Goal: Check status: Check status

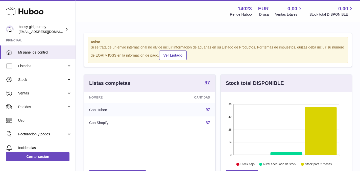
scroll to position [79, 131]
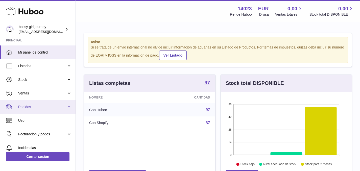
click at [38, 103] on link "Pedidos" at bounding box center [38, 107] width 76 height 14
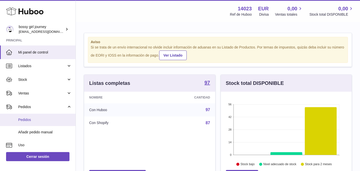
click at [36, 118] on span "Pedidos" at bounding box center [45, 119] width 54 height 5
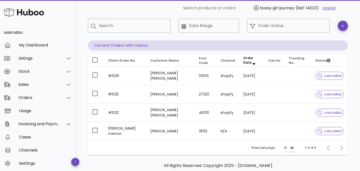
scroll to position [22, 0]
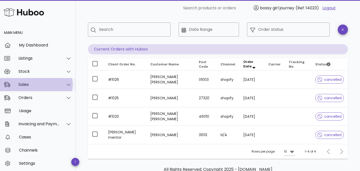
click at [37, 86] on div "Sales" at bounding box center [38, 84] width 41 height 5
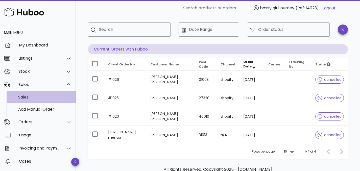
click at [36, 97] on div "Sales" at bounding box center [45, 97] width 54 height 5
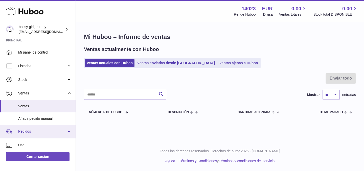
click at [36, 132] on span "Pedidos" at bounding box center [42, 131] width 48 height 5
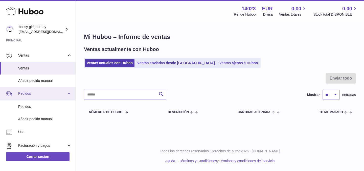
scroll to position [39, 0]
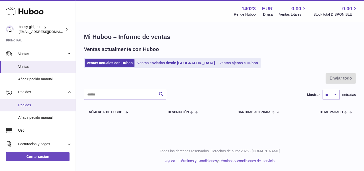
click at [35, 105] on span "Pedidos" at bounding box center [45, 105] width 54 height 5
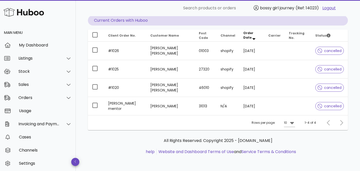
scroll to position [7, 0]
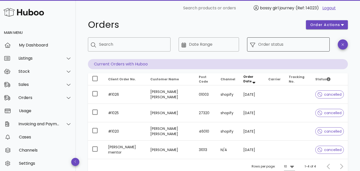
click at [262, 44] on input "Order status" at bounding box center [292, 44] width 68 height 8
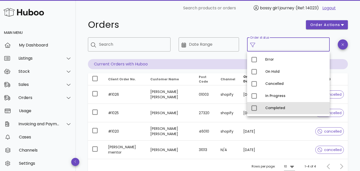
click at [258, 111] on div "Completed" at bounding box center [288, 108] width 83 height 12
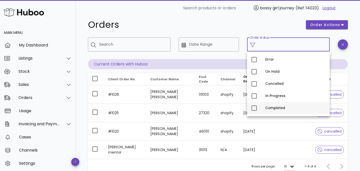
type input "**********"
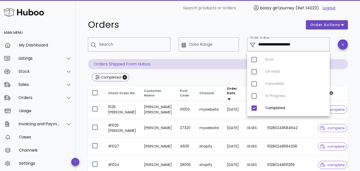
drag, startPoint x: 272, startPoint y: 95, endPoint x: 265, endPoint y: 96, distance: 6.6
click at [272, 95] on div "Error On Hold Cancelled In Progress Completed" at bounding box center [288, 84] width 83 height 65
click at [254, 95] on div "Error On Hold Cancelled In Progress Completed" at bounding box center [288, 84] width 83 height 65
click at [183, 61] on div "​ Date Range" at bounding box center [209, 48] width 66 height 28
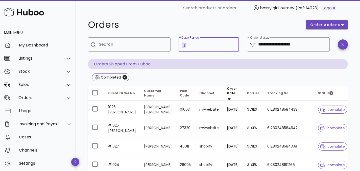
click at [213, 42] on input "Date Range" at bounding box center [212, 44] width 47 height 8
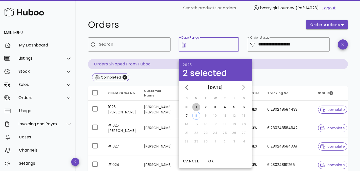
click at [197, 110] on button "1" at bounding box center [196, 107] width 8 height 8
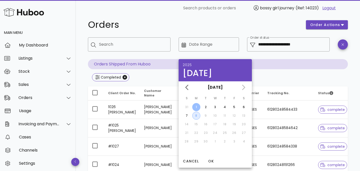
click at [197, 115] on div "8" at bounding box center [197, 115] width 8 height 5
type input "**********"
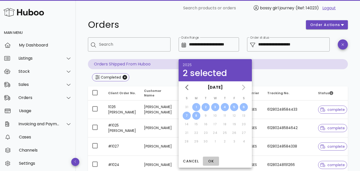
click at [207, 159] on span "OK" at bounding box center [211, 161] width 12 height 5
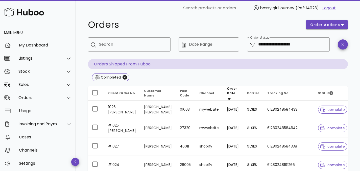
type input "**********"
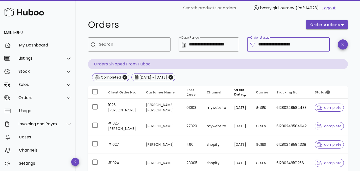
click at [278, 46] on input "**********" at bounding box center [292, 44] width 68 height 8
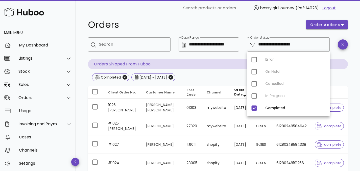
click at [253, 95] on div "Error On Hold Cancelled In Progress Completed" at bounding box center [288, 84] width 83 height 65
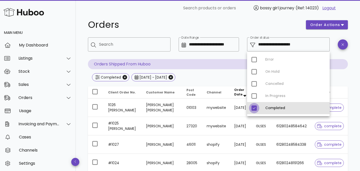
click at [256, 108] on div at bounding box center [254, 108] width 9 height 9
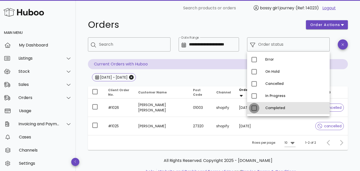
click at [253, 105] on div at bounding box center [254, 108] width 9 height 9
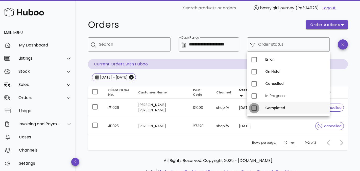
type input "**********"
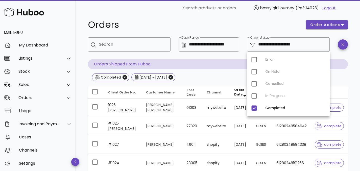
click at [205, 71] on div "**********" at bounding box center [218, 59] width 260 height 45
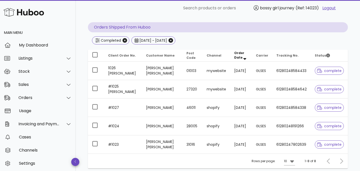
scroll to position [46, 0]
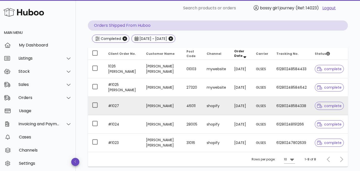
click at [153, 106] on td "[PERSON_NAME]" at bounding box center [162, 106] width 41 height 18
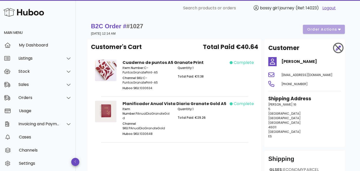
scroll to position [62, 0]
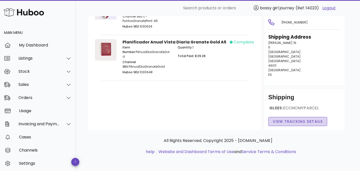
click at [301, 121] on span "View Tracking details" at bounding box center [298, 121] width 50 height 5
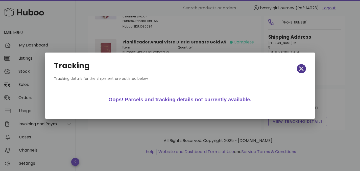
click at [301, 69] on icon "button" at bounding box center [301, 68] width 5 height 5
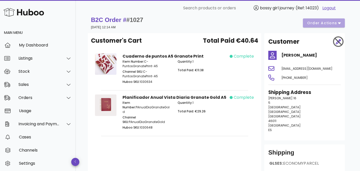
scroll to position [0, 0]
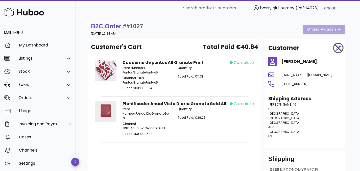
scroll to position [46, 0]
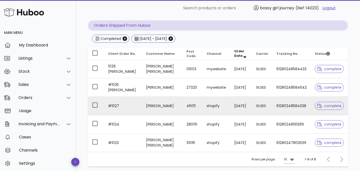
click at [175, 104] on td "[PERSON_NAME]" at bounding box center [162, 106] width 41 height 18
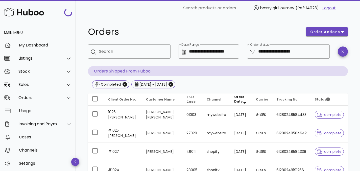
scroll to position [46, 0]
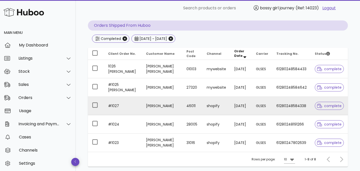
click at [149, 106] on td "[PERSON_NAME]" at bounding box center [162, 106] width 41 height 18
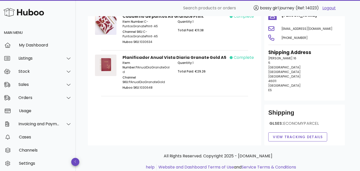
scroll to position [47, 0]
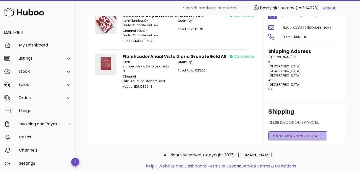
click at [285, 138] on span "View Tracking details" at bounding box center [298, 135] width 50 height 5
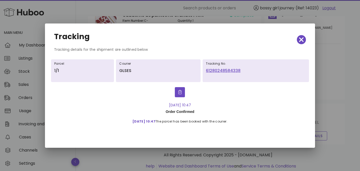
click at [227, 70] on link "61280248584338" at bounding box center [256, 71] width 100 height 6
